Goal: Register for event/course

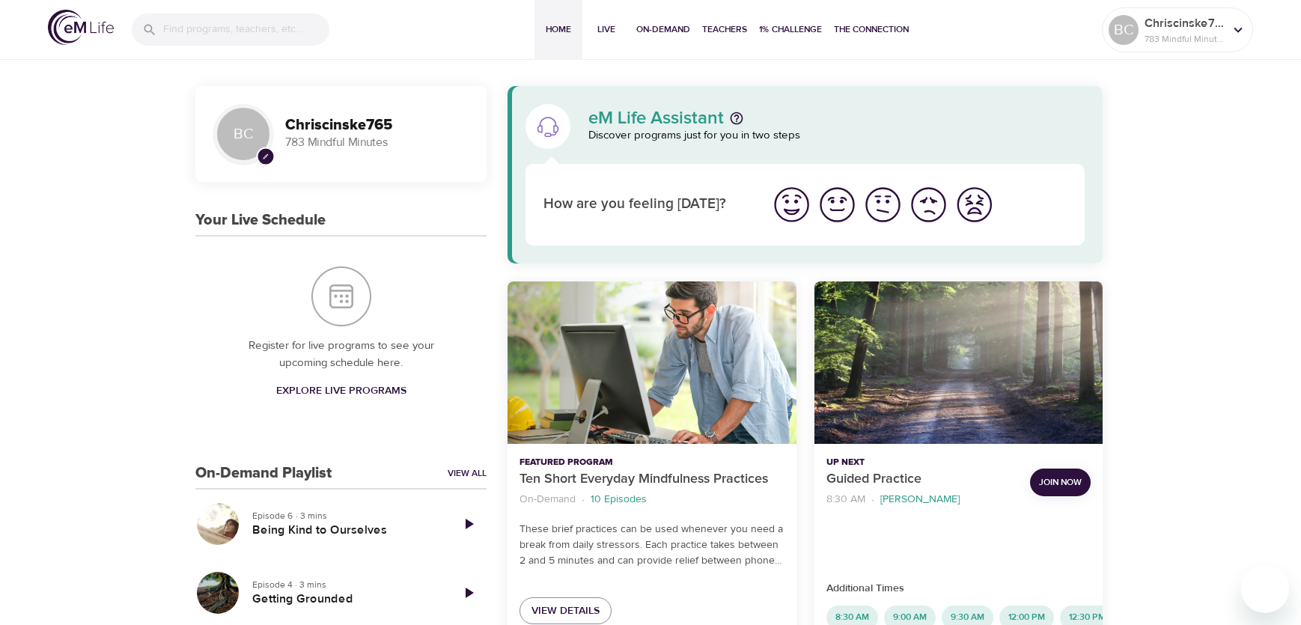
click at [797, 210] on img "I'm feeling great" at bounding box center [791, 204] width 41 height 41
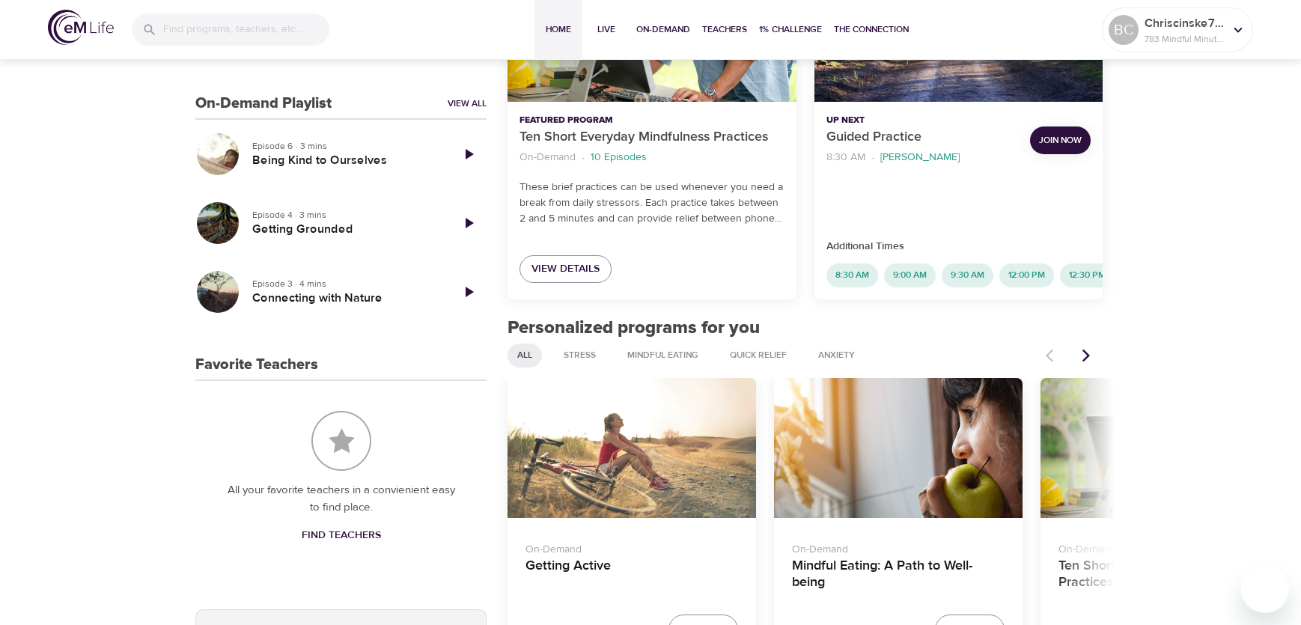
scroll to position [374, 0]
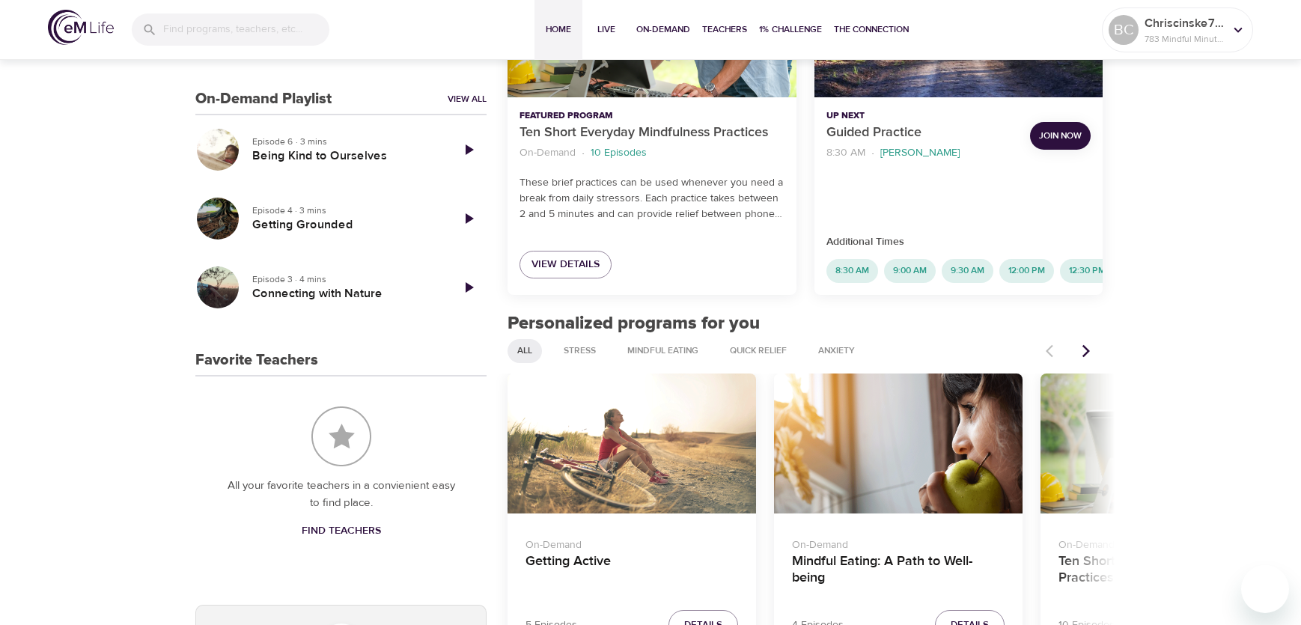
click at [1063, 138] on span "Join Now" at bounding box center [1060, 136] width 43 height 16
